Goal: Find specific page/section: Find specific page/section

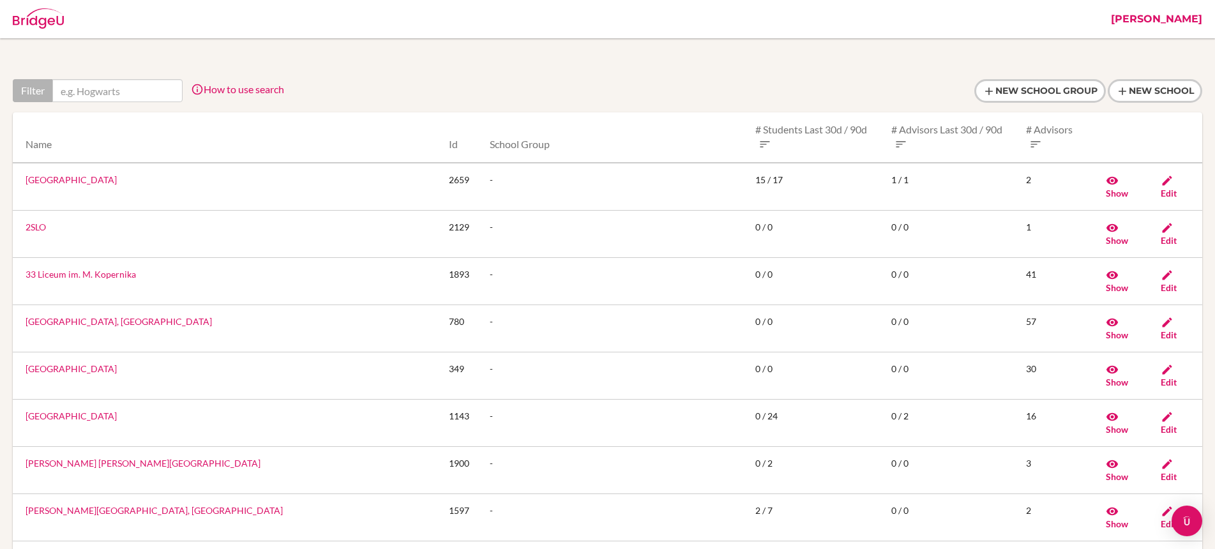
click at [1162, 15] on link "[PERSON_NAME]" at bounding box center [1157, 19] width 104 height 38
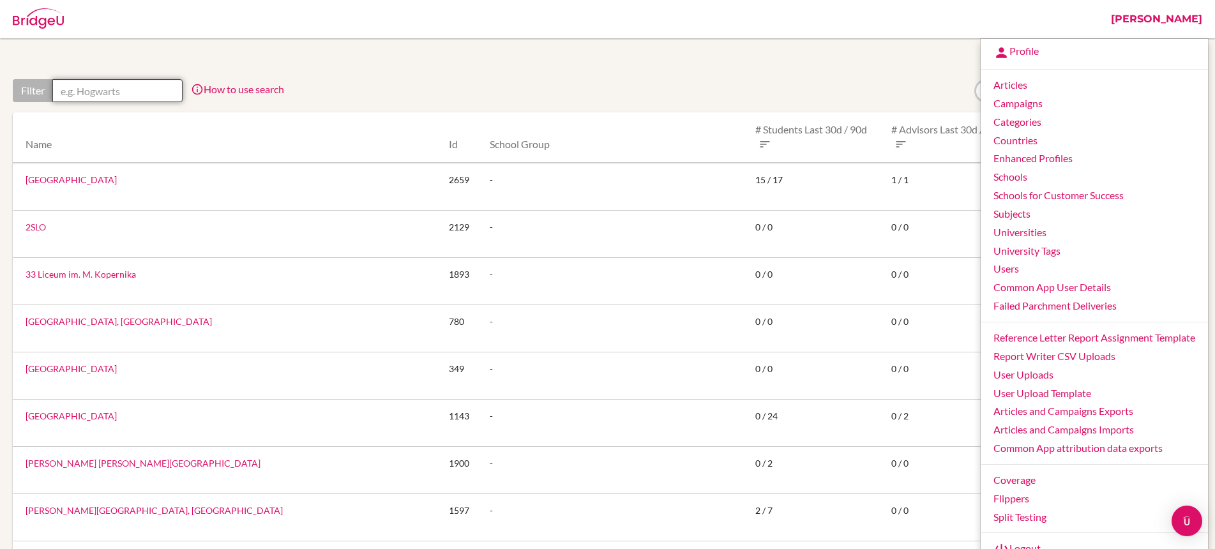
click at [127, 89] on input "text" at bounding box center [117, 90] width 130 height 23
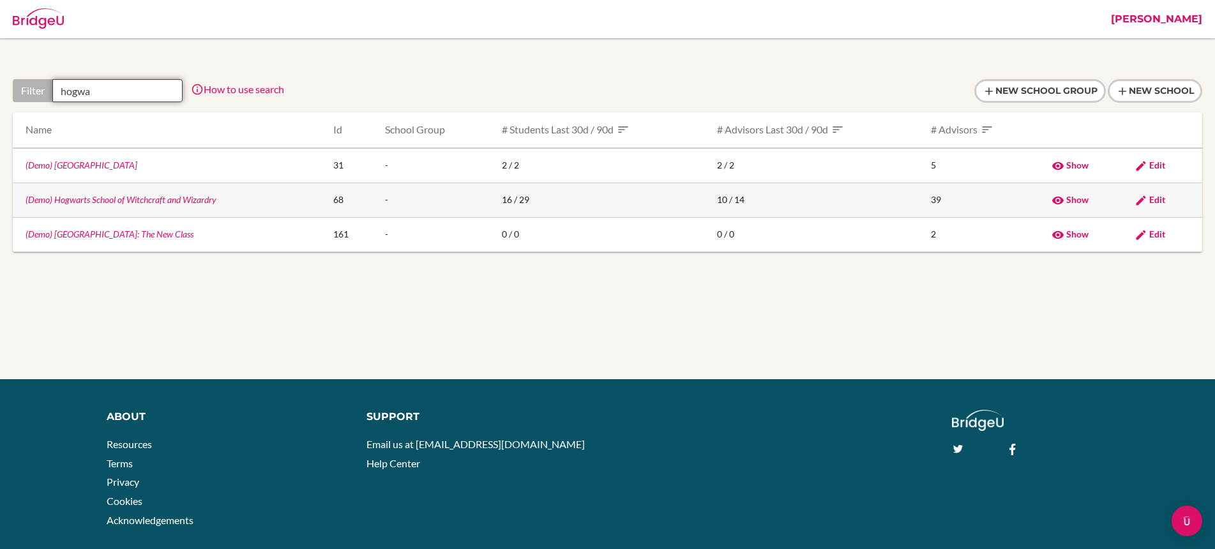
type input "hogwa"
click at [167, 200] on link "(Demo) Hogwarts School of Witchcraft and Wizardry" at bounding box center [121, 199] width 191 height 11
